Goal: Transaction & Acquisition: Book appointment/travel/reservation

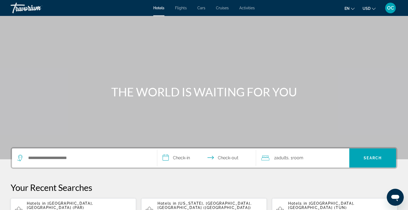
click at [224, 7] on span "Cruises" at bounding box center [222, 8] width 13 height 4
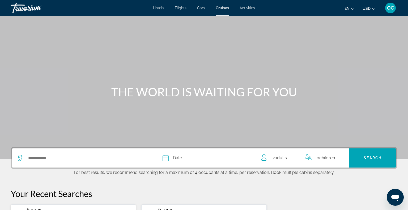
click at [42, 152] on div "Search widget" at bounding box center [84, 158] width 134 height 19
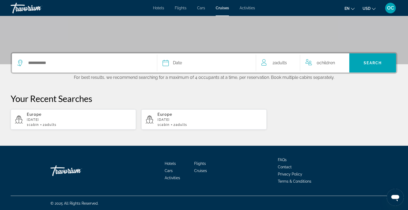
scroll to position [95, 0]
click at [32, 61] on input "Select cruise destination" at bounding box center [88, 63] width 121 height 8
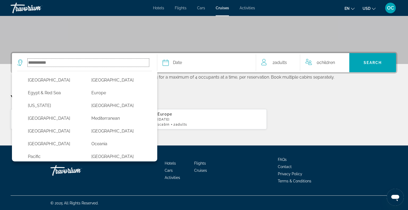
scroll to position [81, 0]
click at [106, 115] on button "Mediterranean" at bounding box center [118, 118] width 58 height 10
type input "**********"
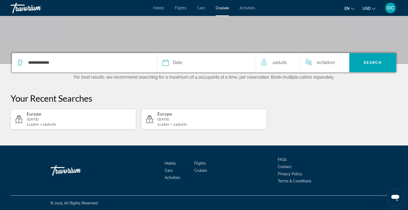
click at [182, 63] on div "Date" at bounding box center [207, 62] width 88 height 7
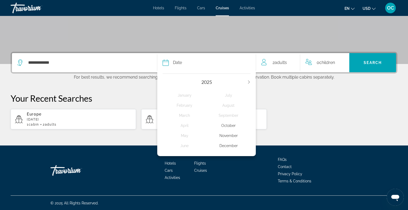
click at [232, 144] on div "December" at bounding box center [229, 146] width 44 height 10
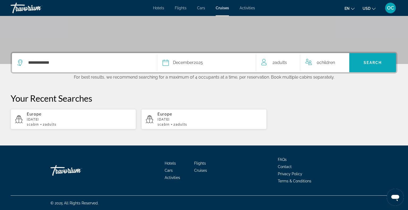
click at [363, 62] on span "Search" at bounding box center [372, 62] width 47 height 13
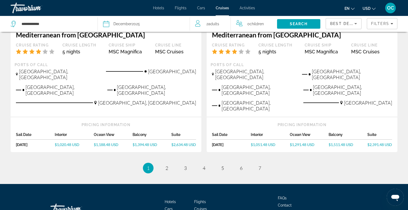
scroll to position [553, 0]
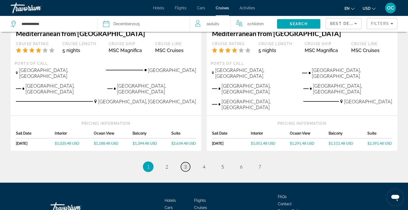
click at [186, 164] on span "3" at bounding box center [185, 167] width 3 height 6
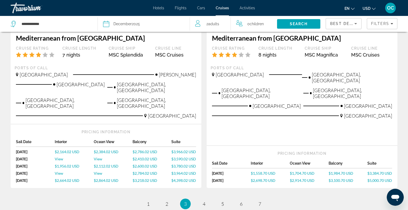
scroll to position [634, 0]
click at [205, 201] on span "4" at bounding box center [204, 204] width 3 height 6
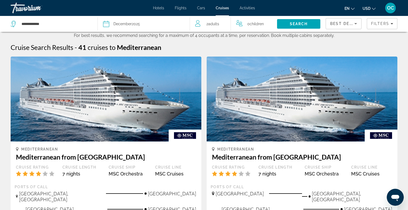
click at [353, 9] on icon "Change language" at bounding box center [353, 9] width 4 height 4
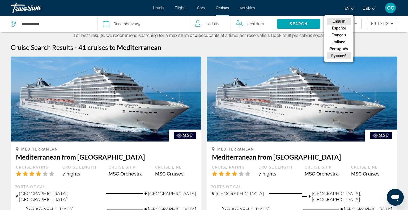
click at [345, 56] on button "русский" at bounding box center [339, 55] width 24 height 7
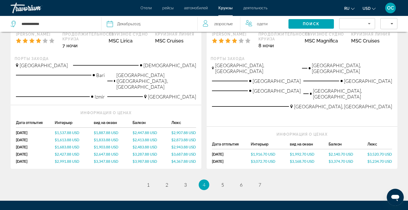
scroll to position [648, 0]
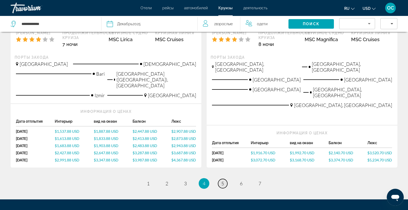
click at [224, 181] on span "5" at bounding box center [222, 184] width 3 height 6
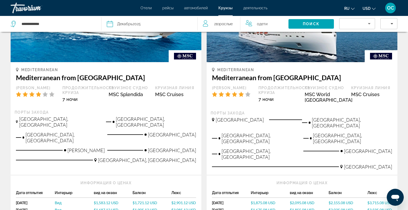
scroll to position [604, 0]
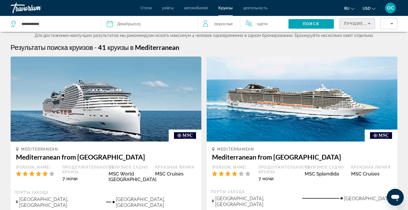
click at [370, 22] on icon "Sort by" at bounding box center [369, 23] width 6 height 6
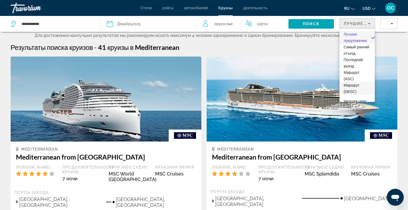
scroll to position [20, 0]
click at [392, 21] on div at bounding box center [204, 105] width 408 height 210
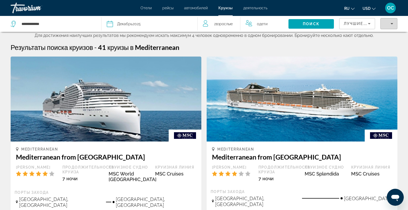
click at [392, 23] on icon "Filters" at bounding box center [392, 23] width 3 height 1
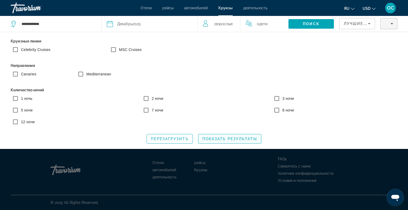
click at [224, 139] on span "Показать результаты" at bounding box center [229, 139] width 55 height 4
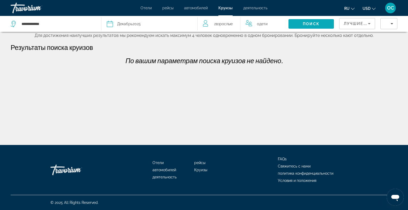
click at [302, 24] on span "Search" at bounding box center [311, 24] width 45 height 13
click at [312, 23] on span "Поиск" at bounding box center [311, 24] width 17 height 4
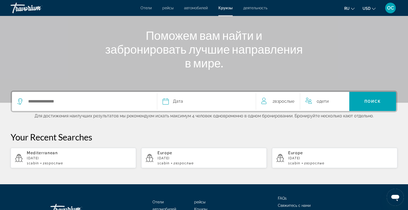
scroll to position [95, 0]
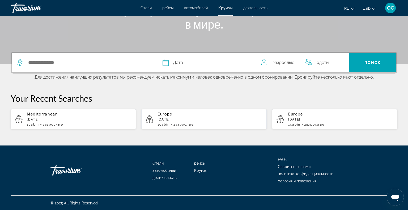
click at [55, 58] on div "Search widget" at bounding box center [84, 62] width 134 height 19
click at [29, 63] on input "Select cruise destination" at bounding box center [88, 63] width 121 height 8
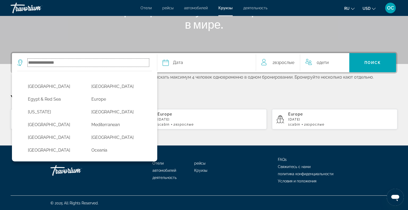
scroll to position [75, 0]
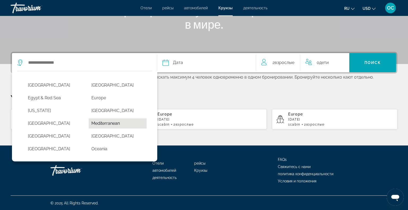
click at [110, 121] on button "Mediterranean" at bounding box center [118, 123] width 58 height 10
type input "**********"
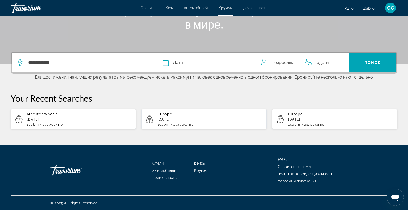
click at [207, 62] on div "Дата" at bounding box center [207, 62] width 88 height 7
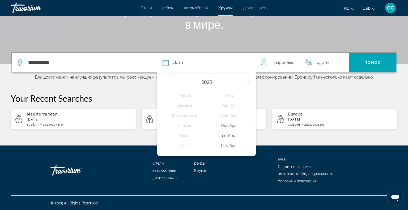
click at [232, 145] on div "Декабрь" at bounding box center [229, 146] width 44 height 10
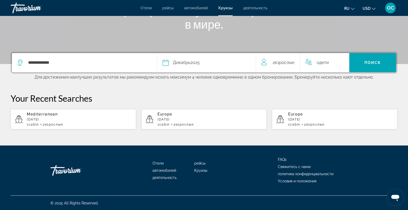
click at [371, 52] on div "**********" at bounding box center [204, 63] width 387 height 22
click at [371, 62] on span "Поиск" at bounding box center [373, 63] width 17 height 4
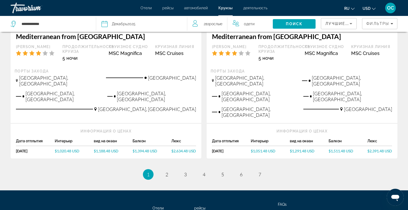
scroll to position [560, 0]
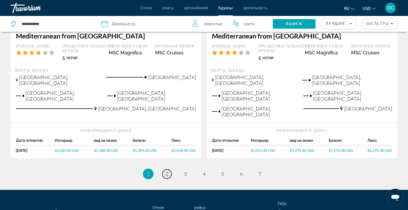
click at [164, 169] on link "page 2" at bounding box center [166, 173] width 9 height 9
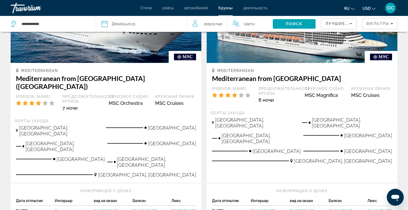
scroll to position [575, 0]
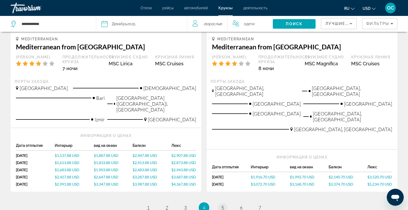
scroll to position [661, 0]
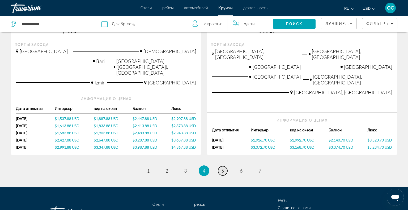
click at [222, 168] on span "5" at bounding box center [222, 171] width 3 height 6
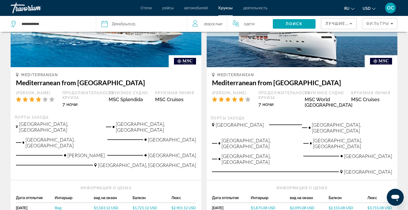
scroll to position [602, 0]
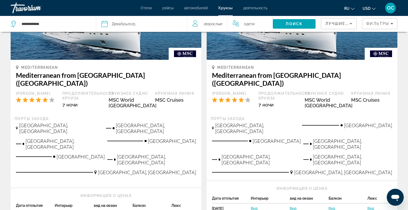
scroll to position [624, 0]
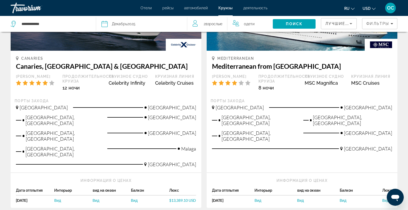
scroll to position [629, 0]
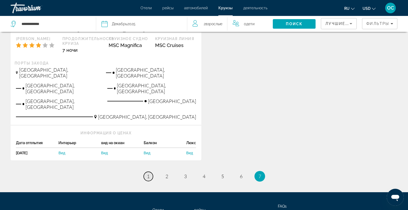
click at [147, 172] on link "page 1" at bounding box center [148, 176] width 9 height 9
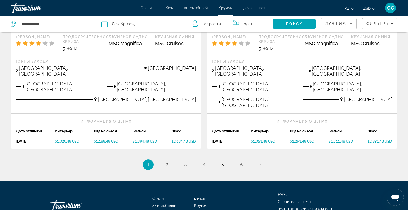
scroll to position [569, 0]
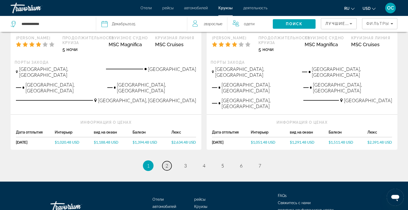
click at [167, 163] on span "2" at bounding box center [167, 166] width 3 height 6
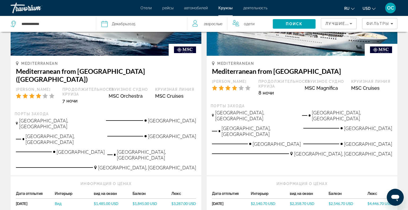
scroll to position [583, 0]
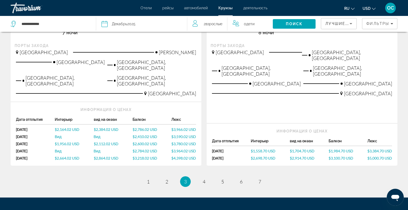
scroll to position [681, 0]
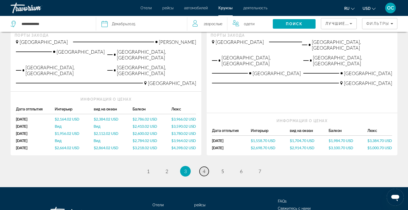
click at [204, 168] on span "4" at bounding box center [204, 171] width 3 height 6
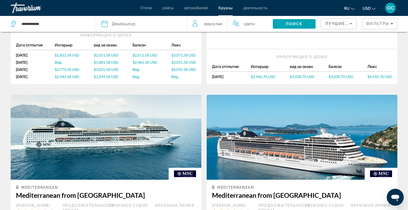
scroll to position [661, 0]
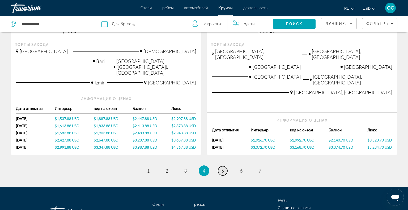
click at [222, 168] on span "5" at bounding box center [222, 171] width 3 height 6
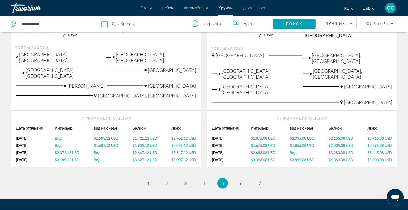
scroll to position [670, 0]
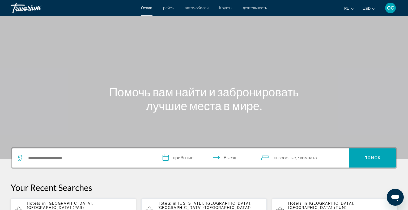
click at [259, 7] on span "деятельность" at bounding box center [255, 8] width 24 height 4
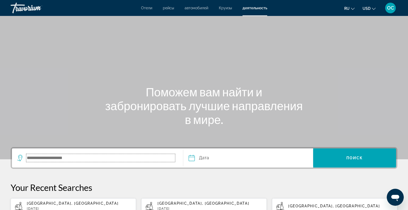
click at [41, 160] on input "Search destination" at bounding box center [100, 158] width 149 height 8
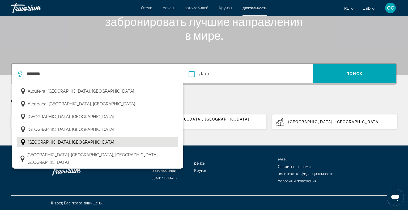
click at [36, 140] on span "Almada, Portugal" at bounding box center [71, 142] width 87 height 7
type input "**********"
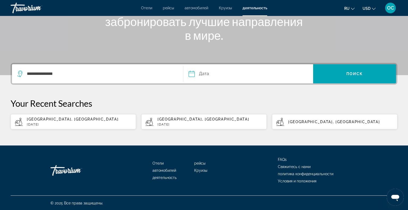
click at [246, 75] on input "Date" at bounding box center [219, 74] width 64 height 21
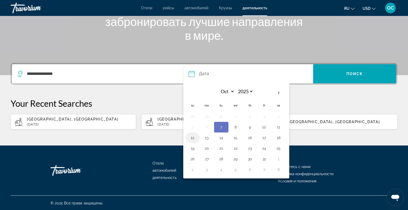
click at [192, 137] on button "12" at bounding box center [192, 137] width 9 height 7
type input "**********"
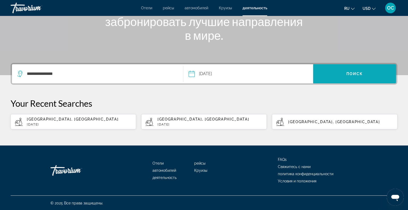
click at [346, 73] on span "Search" at bounding box center [354, 73] width 83 height 13
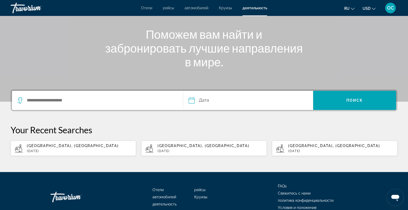
scroll to position [58, 0]
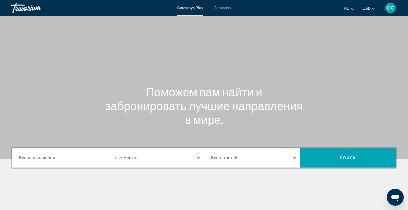
click at [28, 159] on span "Все направления" at bounding box center [37, 158] width 36 height 5
click at [28, 159] on input "Destination Все направления" at bounding box center [61, 158] width 85 height 6
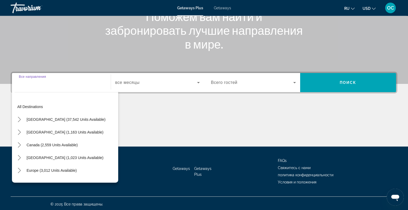
scroll to position [77, 0]
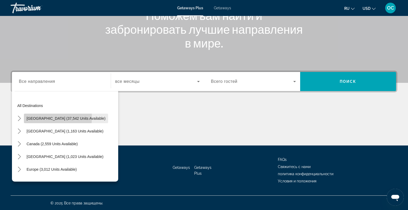
click at [44, 117] on span "[GEOGRAPHIC_DATA] (37,542 units available)" at bounding box center [66, 118] width 79 height 4
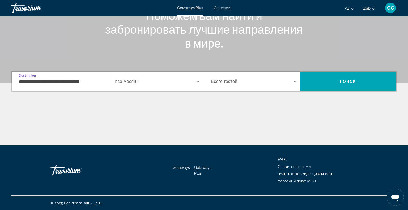
click at [100, 80] on input "**********" at bounding box center [61, 82] width 85 height 6
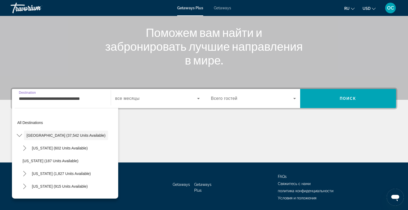
scroll to position [57, 0]
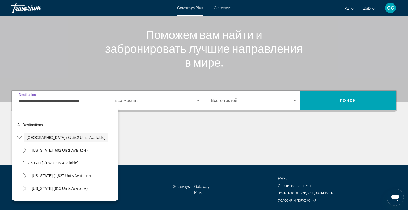
click at [100, 99] on input "**********" at bounding box center [61, 101] width 85 height 6
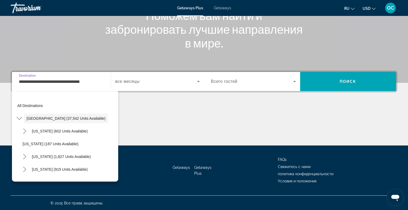
click at [100, 79] on input "**********" at bounding box center [61, 82] width 85 height 6
click at [97, 81] on input "**********" at bounding box center [61, 82] width 85 height 6
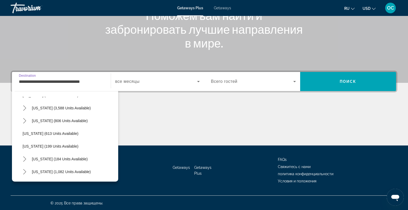
scroll to position [280, 0]
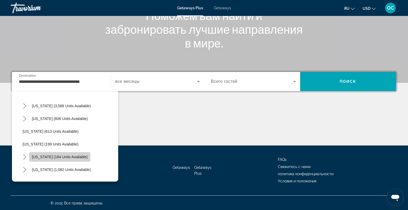
click at [74, 155] on span "[US_STATE] (184 units available)" at bounding box center [60, 157] width 56 height 4
type input "**********"
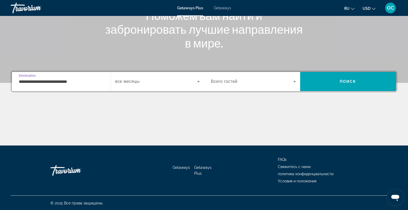
click at [144, 80] on span "Search widget" at bounding box center [156, 81] width 82 height 6
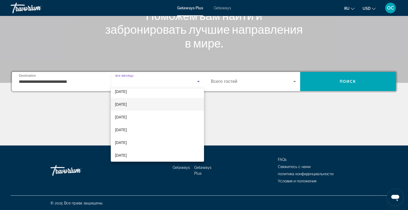
scroll to position [44, 0]
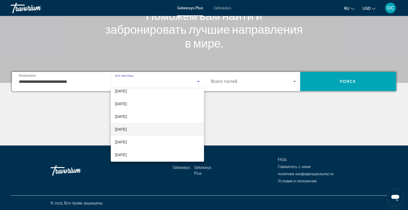
click at [127, 130] on span "[DATE]" at bounding box center [121, 129] width 12 height 6
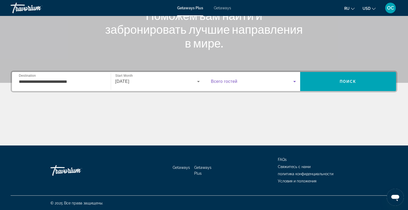
click at [290, 83] on span "Search widget" at bounding box center [252, 81] width 82 height 6
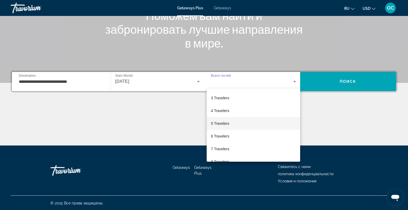
scroll to position [30, 0]
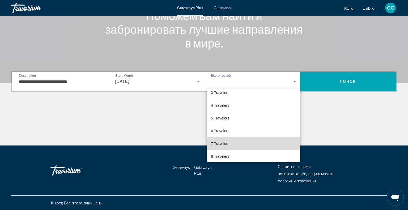
click at [226, 142] on span "7 Travelers" at bounding box center [220, 144] width 18 height 6
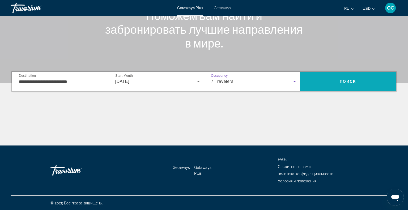
click at [336, 79] on span "Search" at bounding box center [348, 81] width 96 height 13
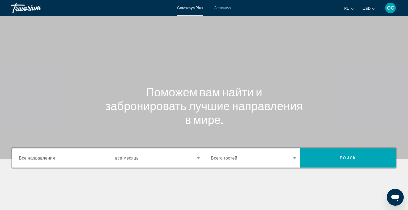
click at [42, 157] on span "Все направления" at bounding box center [37, 157] width 36 height 5
click at [42, 157] on input "Destination Все направления" at bounding box center [61, 158] width 85 height 6
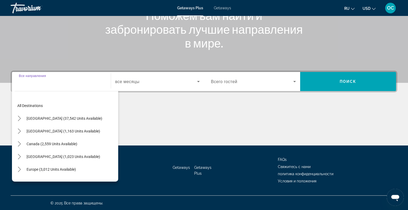
scroll to position [77, 0]
click at [50, 81] on input "Destination Все направления" at bounding box center [61, 82] width 85 height 6
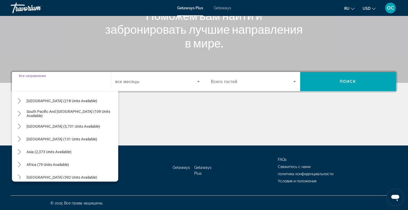
scroll to position [83, 0]
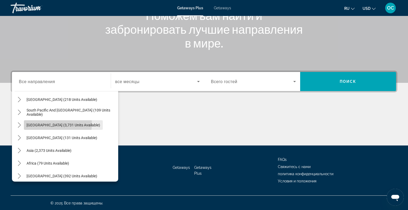
click at [44, 123] on span "[GEOGRAPHIC_DATA] (3,731 units available)" at bounding box center [64, 125] width 74 height 4
type input "**********"
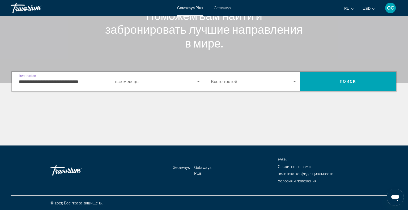
click at [97, 78] on div "**********" at bounding box center [61, 81] width 85 height 15
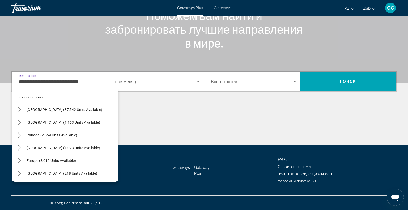
scroll to position [0, 0]
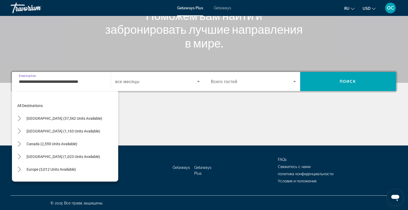
click at [99, 79] on input "**********" at bounding box center [61, 82] width 85 height 6
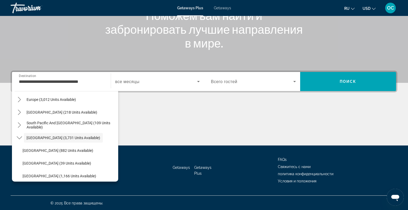
click at [219, 7] on span "Getaways" at bounding box center [222, 8] width 17 height 4
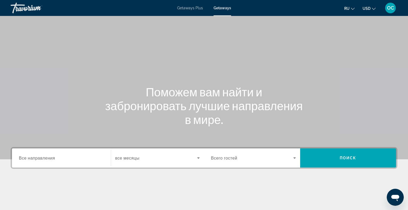
click at [31, 159] on span "Все направления" at bounding box center [37, 157] width 36 height 5
click at [31, 159] on input "Destination Все направления" at bounding box center [61, 158] width 85 height 6
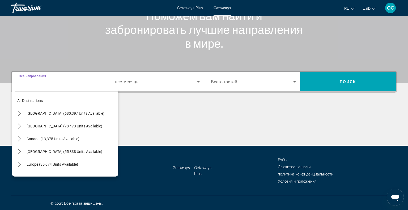
scroll to position [77, 0]
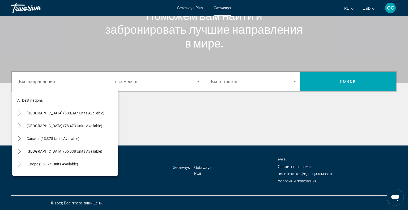
click at [189, 9] on span "Getaways Plus" at bounding box center [190, 8] width 26 height 4
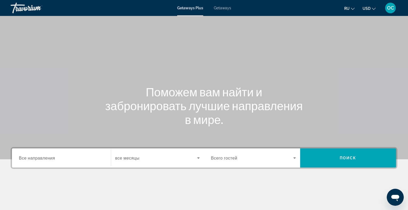
click at [28, 152] on div "Search widget" at bounding box center [61, 158] width 85 height 15
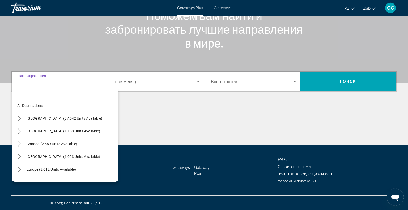
scroll to position [77, 0]
click at [36, 131] on span "[GEOGRAPHIC_DATA] (1,163 units available)" at bounding box center [64, 131] width 74 height 4
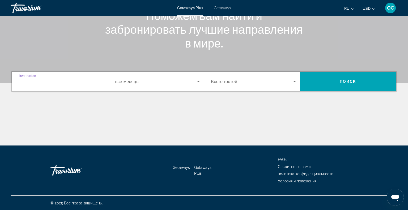
type input "**********"
click at [175, 79] on span "Search widget" at bounding box center [156, 81] width 82 height 6
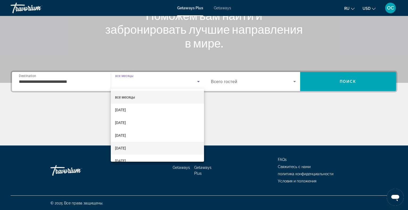
click at [126, 145] on span "[DATE]" at bounding box center [120, 148] width 11 height 6
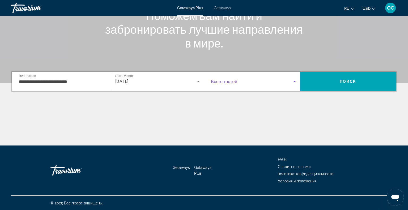
click at [288, 83] on span "Search widget" at bounding box center [252, 81] width 82 height 6
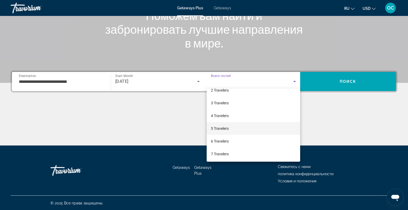
scroll to position [28, 0]
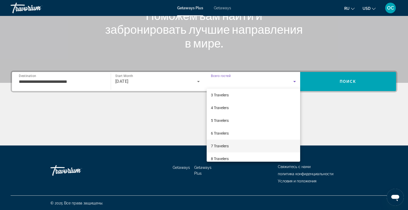
click at [228, 148] on span "7 Travelers" at bounding box center [220, 146] width 18 height 6
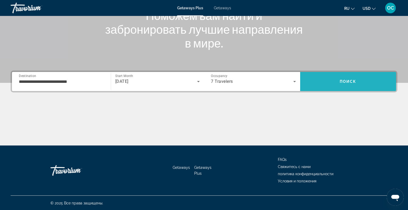
click at [327, 83] on span "Search" at bounding box center [348, 81] width 96 height 13
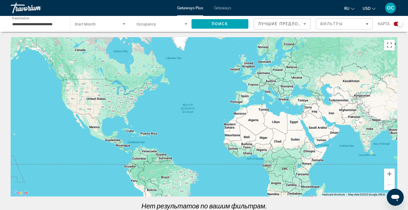
click at [169, 22] on span "Search widget" at bounding box center [161, 24] width 48 height 6
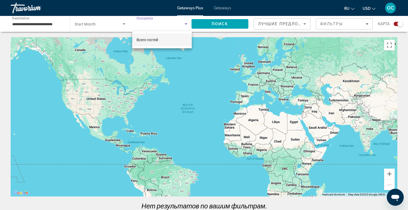
click at [185, 24] on div at bounding box center [204, 105] width 408 height 210
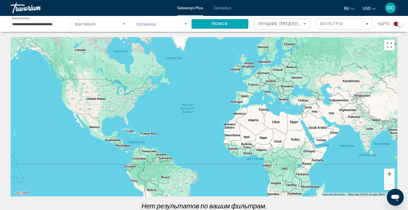
click at [185, 24] on icon "Search widget" at bounding box center [186, 24] width 6 height 6
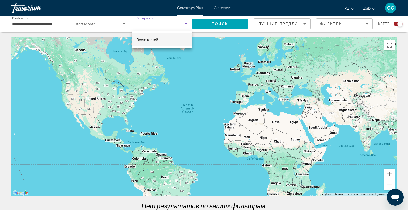
click at [163, 39] on mat-option "Всего гостей" at bounding box center [162, 39] width 60 height 13
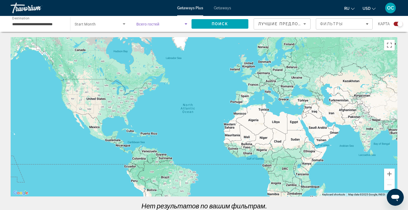
click at [171, 21] on span "Search widget" at bounding box center [161, 24] width 48 height 6
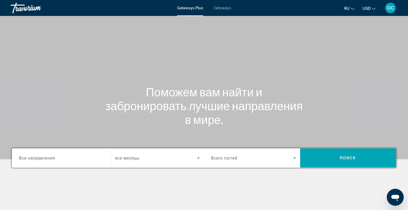
click at [221, 7] on span "Getaways" at bounding box center [222, 8] width 17 height 4
click at [45, 158] on span "Все направления" at bounding box center [37, 157] width 36 height 5
click at [45, 158] on input "Destination Все направления" at bounding box center [61, 158] width 85 height 6
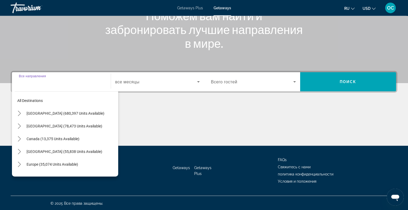
scroll to position [77, 0]
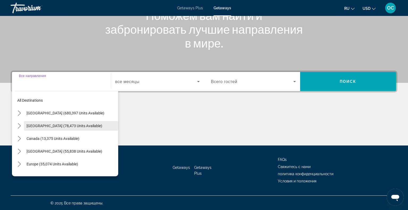
click at [52, 125] on span "[GEOGRAPHIC_DATA] (78,473 units available)" at bounding box center [65, 126] width 76 height 4
type input "**********"
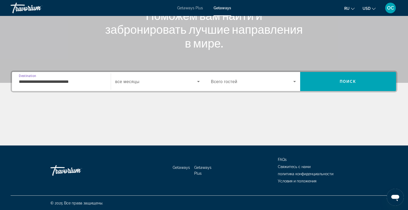
click at [134, 83] on span "все месяцы" at bounding box center [127, 81] width 24 height 5
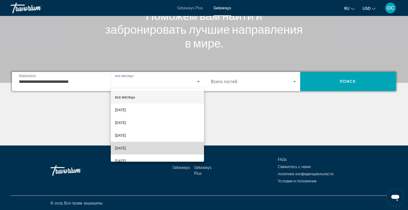
click at [126, 148] on span "[DATE]" at bounding box center [120, 148] width 11 height 6
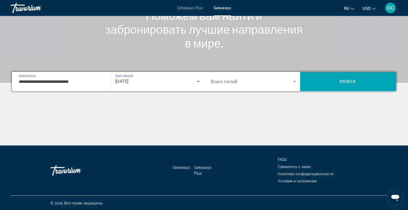
click at [277, 80] on span "Search widget" at bounding box center [252, 81] width 82 height 6
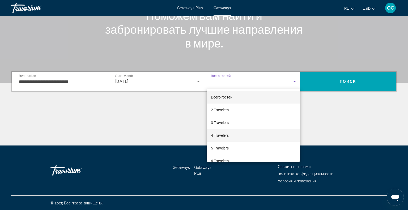
click at [229, 135] on mat-option "4 Travelers" at bounding box center [254, 135] width 94 height 13
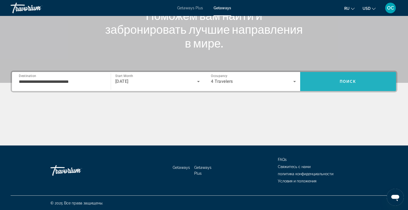
click at [333, 85] on span "Search" at bounding box center [348, 81] width 96 height 13
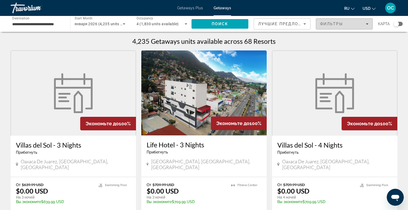
click at [356, 21] on span "Filters" at bounding box center [344, 24] width 56 height 13
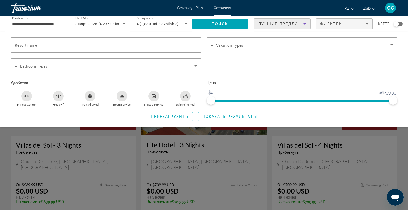
click at [287, 21] on div "Лучшие предложения" at bounding box center [280, 24] width 45 height 6
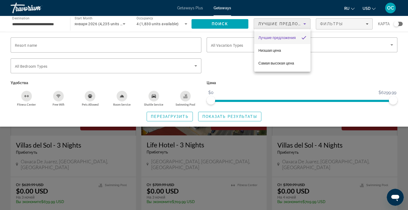
click at [330, 22] on div at bounding box center [204, 105] width 408 height 210
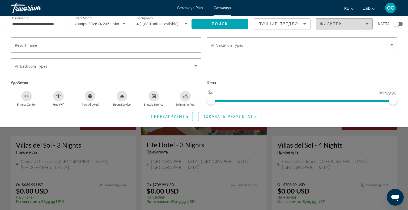
click at [330, 22] on span "Фильтры" at bounding box center [331, 24] width 23 height 4
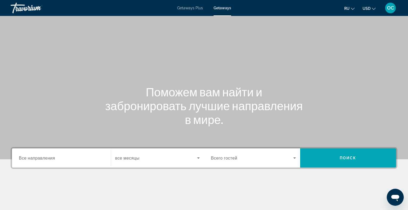
click at [45, 156] on span "Все направления" at bounding box center [37, 157] width 36 height 5
click at [45, 156] on input "Destination Все направления" at bounding box center [61, 158] width 85 height 6
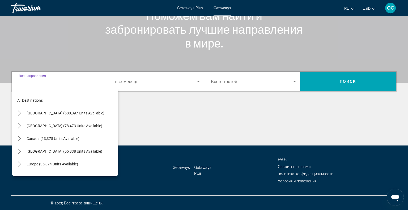
scroll to position [77, 0]
click at [193, 7] on span "Getaways Plus" at bounding box center [190, 8] width 26 height 4
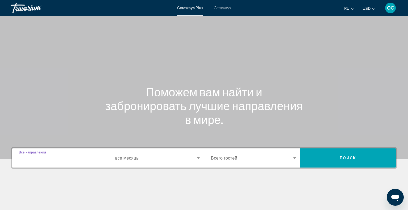
click at [28, 155] on input "Destination Все направления" at bounding box center [61, 158] width 85 height 6
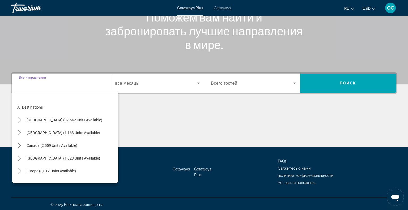
scroll to position [77, 0]
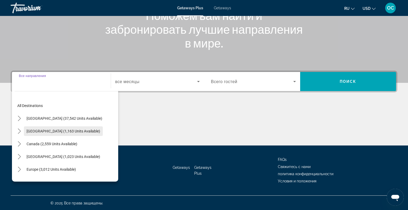
click at [39, 132] on span "[GEOGRAPHIC_DATA] (1,163 units available)" at bounding box center [64, 131] width 74 height 4
type input "**********"
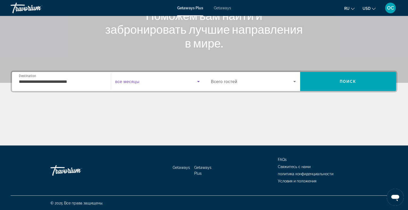
click at [141, 78] on span "Search widget" at bounding box center [156, 81] width 82 height 6
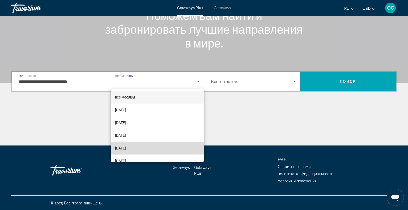
click at [126, 148] on span "[DATE]" at bounding box center [120, 148] width 11 height 6
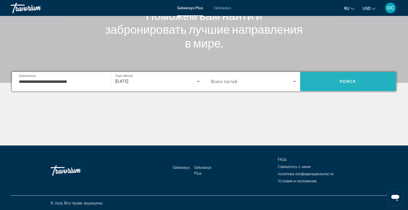
click at [312, 83] on span "Search" at bounding box center [348, 81] width 96 height 13
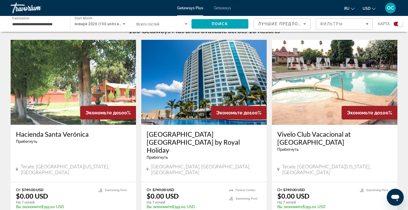
scroll to position [176, 0]
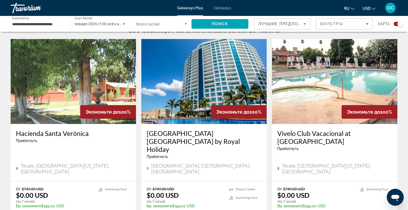
click at [215, 72] on img "Main content" at bounding box center [203, 81] width 125 height 85
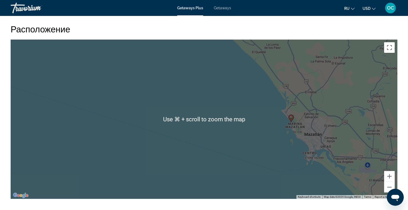
scroll to position [647, 0]
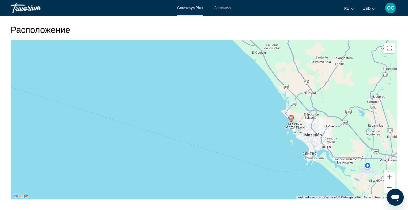
click at [389, 186] on button "Zoom out" at bounding box center [389, 188] width 11 height 11
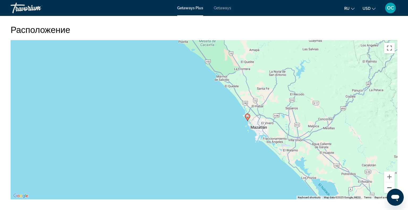
click at [389, 186] on button "Zoom out" at bounding box center [389, 188] width 11 height 11
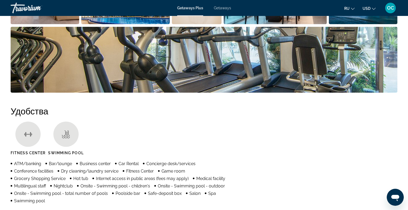
scroll to position [319, 0]
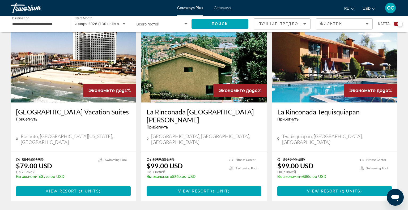
scroll to position [821, 0]
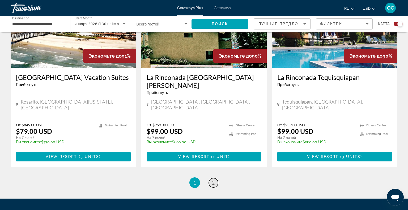
click at [214, 180] on span "2" at bounding box center [213, 183] width 3 height 6
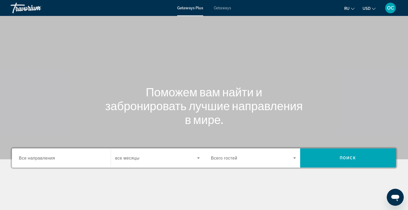
click at [51, 149] on div "Destination Все направления" at bounding box center [62, 158] width 94 height 19
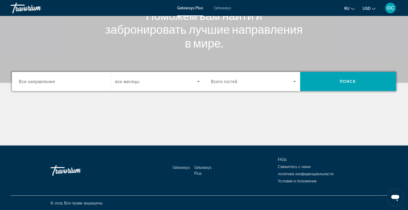
scroll to position [77, 0]
click at [38, 84] on input "Destination Все направления" at bounding box center [61, 82] width 85 height 6
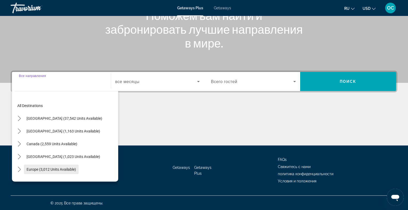
click at [45, 166] on span "Select destination: Europe (3,012 units available)" at bounding box center [51, 169] width 55 height 13
type input "**********"
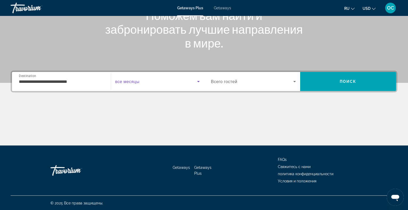
click at [156, 84] on span "Search widget" at bounding box center [156, 81] width 82 height 6
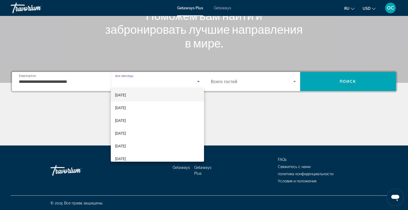
scroll to position [42, 0]
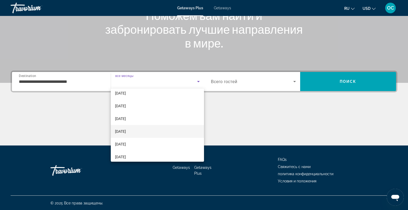
click at [124, 129] on span "[DATE]" at bounding box center [120, 131] width 11 height 6
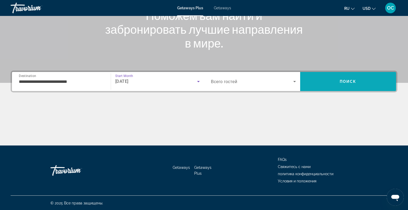
click at [359, 80] on span "Search" at bounding box center [348, 81] width 96 height 13
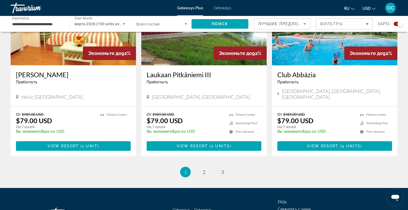
scroll to position [785, 0]
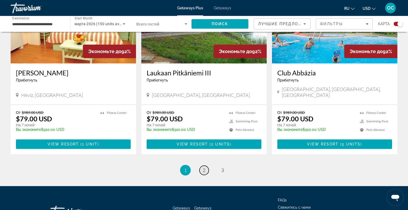
click at [205, 167] on span "2" at bounding box center [204, 170] width 3 height 6
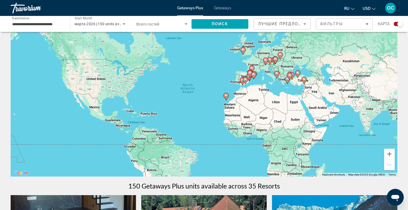
scroll to position [20, 0]
click at [245, 79] on image "Main content" at bounding box center [245, 79] width 3 height 3
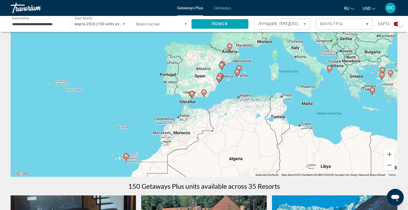
click at [237, 70] on icon "Main content" at bounding box center [237, 73] width 5 height 7
type input "**********"
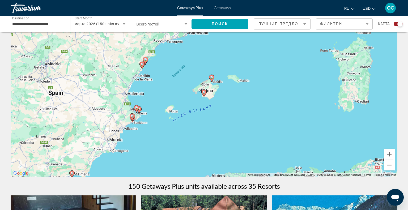
click at [205, 91] on image "Main content" at bounding box center [203, 92] width 3 height 3
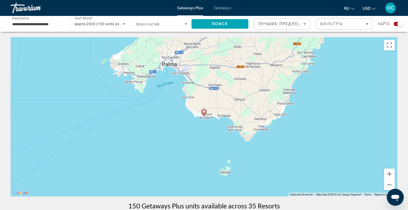
scroll to position [9, 0]
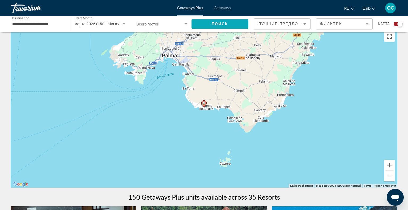
click at [226, 22] on span "Поиск" at bounding box center [220, 24] width 17 height 4
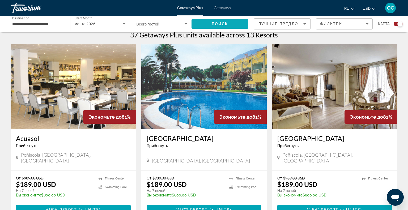
scroll to position [169, 0]
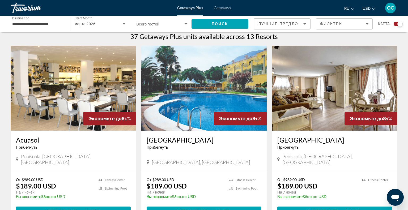
click at [217, 92] on img "Main content" at bounding box center [203, 88] width 125 height 85
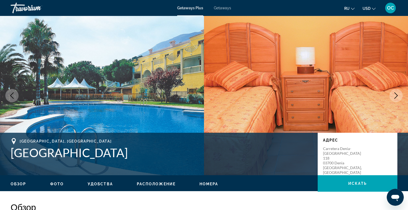
click at [397, 91] on button "Next image" at bounding box center [395, 95] width 13 height 13
click at [395, 97] on icon "Next image" at bounding box center [396, 95] width 6 height 6
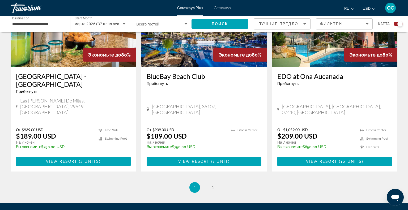
scroll to position [813, 0]
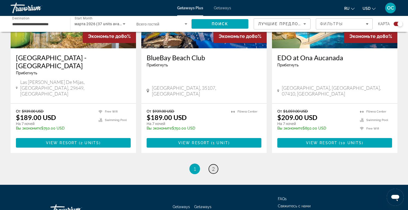
click at [215, 164] on link "page 2" at bounding box center [213, 168] width 9 height 9
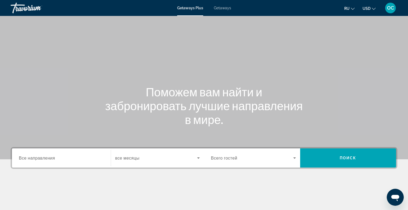
click at [42, 158] on span "Все направления" at bounding box center [37, 157] width 36 height 5
click at [42, 158] on input "Destination Все направления" at bounding box center [61, 158] width 85 height 6
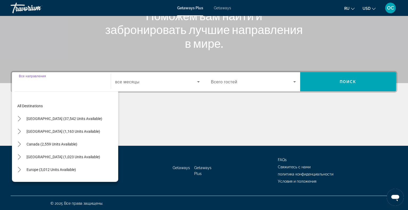
scroll to position [77, 0]
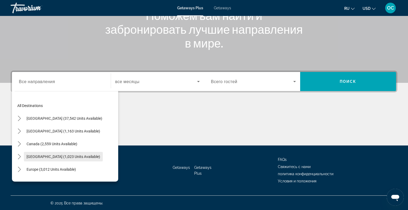
click at [33, 154] on span "Select destination: Caribbean & Atlantic Islands (1,023 units available)" at bounding box center [63, 156] width 79 height 13
type input "**********"
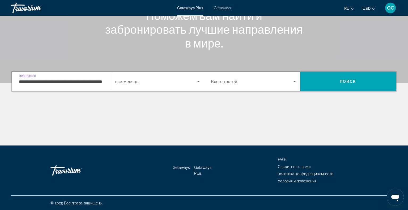
scroll to position [0, 18]
click at [151, 78] on div "Search widget" at bounding box center [157, 81] width 85 height 15
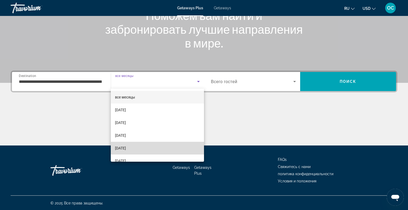
click at [126, 149] on span "[DATE]" at bounding box center [120, 148] width 11 height 6
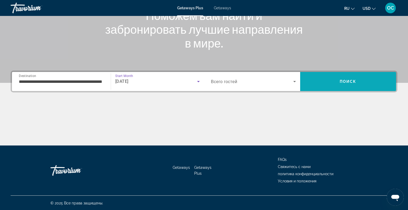
click at [326, 84] on span "Search" at bounding box center [348, 81] width 96 height 13
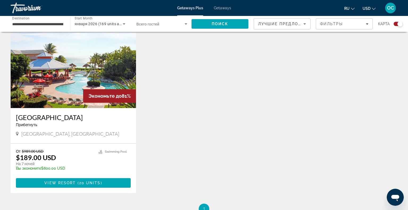
scroll to position [562, 0]
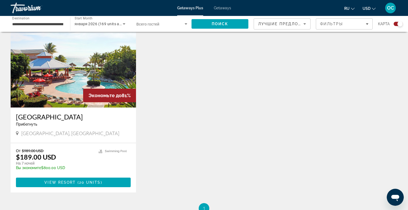
click at [70, 71] on img "Main content" at bounding box center [73, 65] width 125 height 85
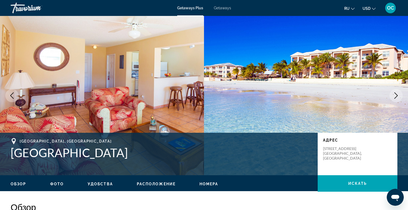
click at [397, 93] on icon "Next image" at bounding box center [396, 95] width 6 height 6
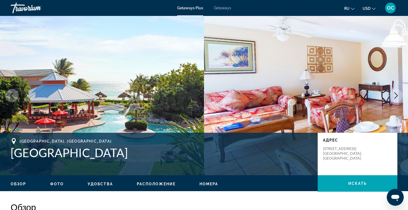
click at [394, 92] on button "Next image" at bounding box center [395, 95] width 13 height 13
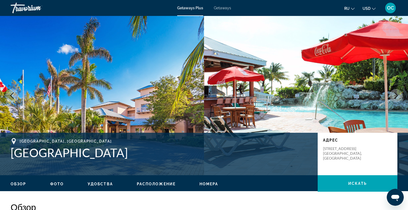
click at [394, 92] on button "Next image" at bounding box center [395, 95] width 13 height 13
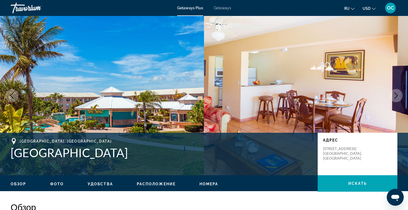
click at [395, 92] on button "Next image" at bounding box center [395, 95] width 13 height 13
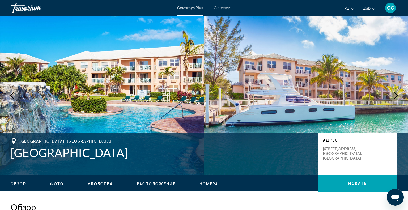
click at [395, 92] on icon "Next image" at bounding box center [396, 95] width 3 height 6
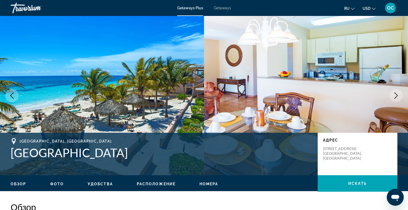
click at [396, 91] on button "Next image" at bounding box center [395, 95] width 13 height 13
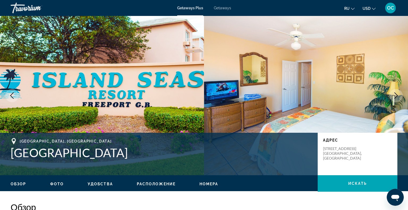
click at [395, 94] on icon "Next image" at bounding box center [396, 95] width 3 height 6
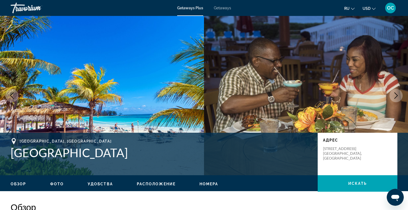
click at [395, 94] on icon "Next image" at bounding box center [396, 95] width 6 height 6
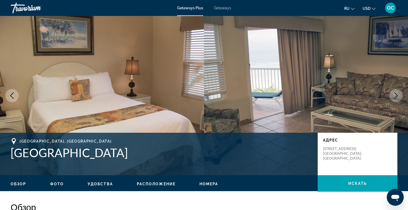
click at [395, 94] on icon "Next image" at bounding box center [396, 95] width 6 height 6
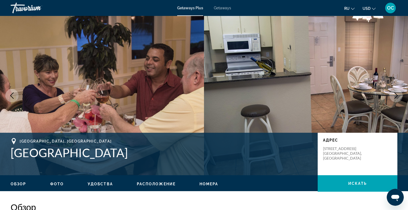
click at [395, 94] on icon "Next image" at bounding box center [396, 95] width 6 height 6
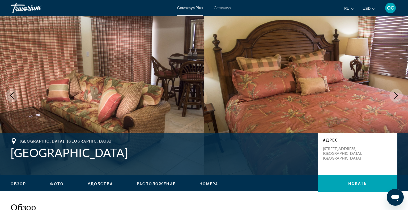
click at [395, 94] on icon "Next image" at bounding box center [396, 95] width 6 height 6
